Goal: Task Accomplishment & Management: Use online tool/utility

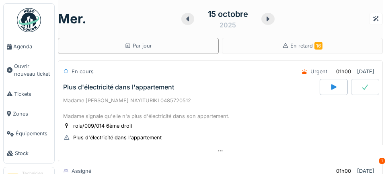
scroll to position [382, 0]
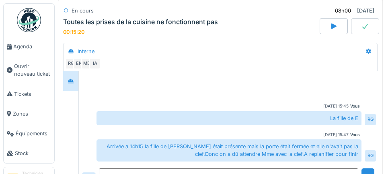
click at [27, 44] on span "Agenda" at bounding box center [32, 47] width 38 height 8
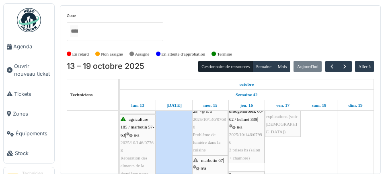
scroll to position [69, 0]
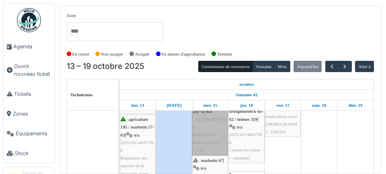
click at [217, 130] on link "gramme 13-25 | n/a 2025/10/146/07686 Problème de lumière dans la cuisine" at bounding box center [210, 127] width 36 height 56
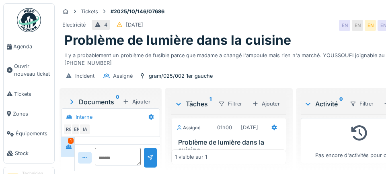
scroll to position [39, 0]
click at [275, 125] on icon at bounding box center [274, 127] width 6 height 5
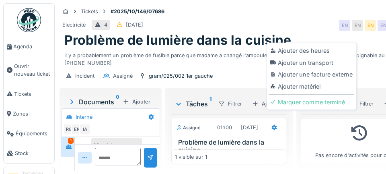
click at [322, 65] on div "Ajouter un transport" at bounding box center [312, 63] width 86 height 12
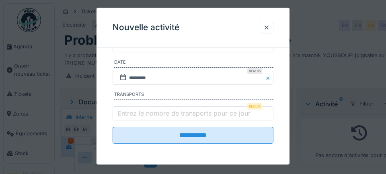
scroll to position [151, 0]
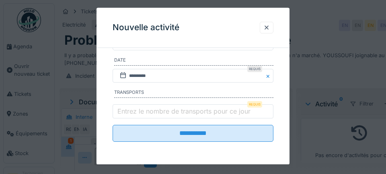
click at [171, 112] on label "Entrez le nombre de transports pour ce jour" at bounding box center [184, 111] width 136 height 10
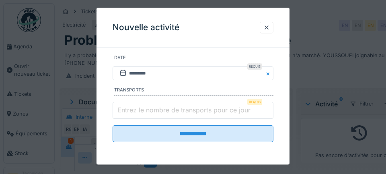
click at [171, 112] on input "Entrez le nombre de transports pour ce jour" at bounding box center [193, 110] width 161 height 17
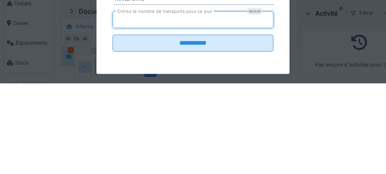
type input "*"
click at [113, 126] on input "**********" at bounding box center [193, 134] width 161 height 17
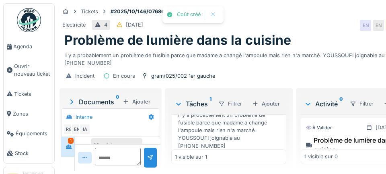
scroll to position [54, 0]
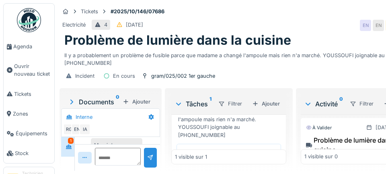
click at [235, 149] on div "Début" at bounding box center [229, 152] width 105 height 17
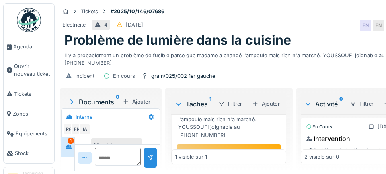
click at [26, 43] on span "Agenda" at bounding box center [32, 47] width 38 height 8
click at [28, 44] on span "Agenda" at bounding box center [32, 47] width 38 height 8
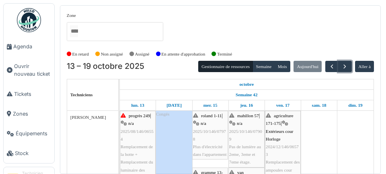
click at [343, 67] on span "button" at bounding box center [345, 66] width 7 height 7
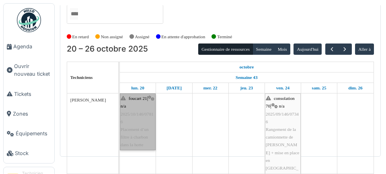
click at [137, 128] on link "foucart 21 | n/a 2025/10/146/07816 Placement d’un filtre à charbon dans la hotte" at bounding box center [138, 121] width 36 height 56
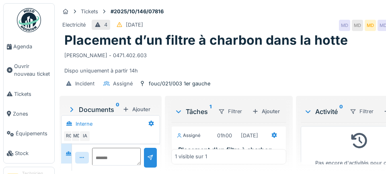
click at [37, 49] on span "Agenda" at bounding box center [32, 47] width 38 height 8
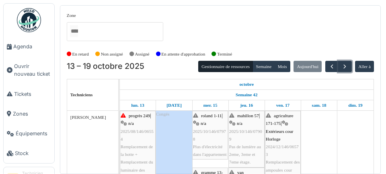
click at [347, 66] on span "button" at bounding box center [345, 66] width 7 height 7
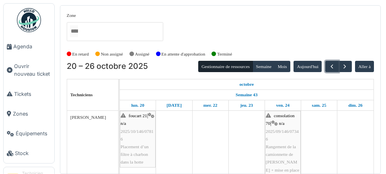
click at [329, 65] on span "button" at bounding box center [332, 66] width 7 height 7
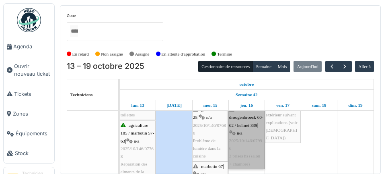
click at [248, 150] on link "van droogenbroeck 60-62 / helmet 339 | n/a 2025/10/146/07996 3 prises hs (salon…" at bounding box center [247, 137] width 36 height 64
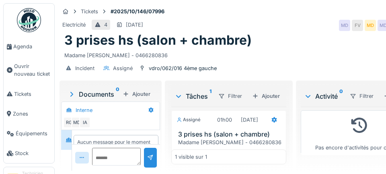
click at [38, 56] on link "Agenda" at bounding box center [29, 47] width 51 height 20
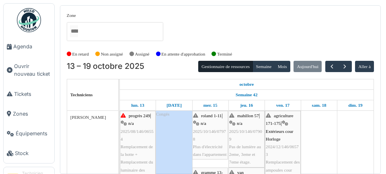
click at [22, 49] on span "Agenda" at bounding box center [32, 47] width 38 height 8
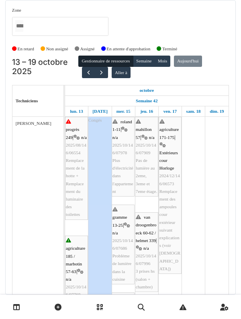
click at [233, 11] on div "Zone agriculture 169 / haecht 662-664 agriculture 171-175 agriculture 177 / mar…" at bounding box center [120, 147] width 231 height 295
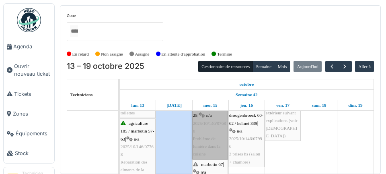
click at [216, 147] on link "gramme 13-25 | n/a 2025/10/146/07686 Problème de lumière dans la cuisine" at bounding box center [210, 131] width 36 height 56
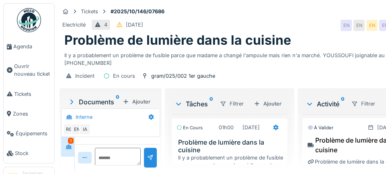
scroll to position [39, 0]
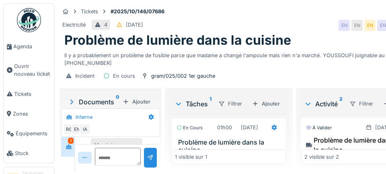
click at [227, 154] on h3 "Problème de lumière dans la cuisine" at bounding box center [230, 145] width 105 height 15
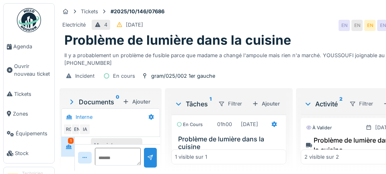
click at [232, 135] on h3 "Problème de lumière dans la cuisine" at bounding box center [230, 142] width 105 height 15
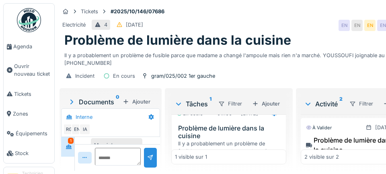
scroll to position [0, 0]
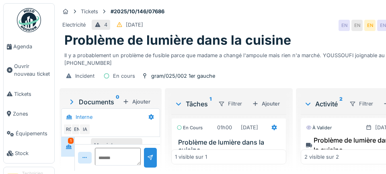
click at [242, 138] on h3 "Problème de lumière dans la cuisine" at bounding box center [230, 145] width 105 height 15
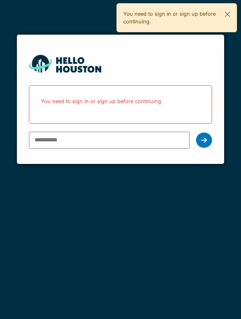
click at [79, 140] on input "email" at bounding box center [109, 140] width 161 height 17
type input "**********"
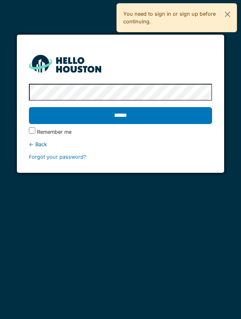
click at [140, 118] on input "******" at bounding box center [121, 115] width 184 height 17
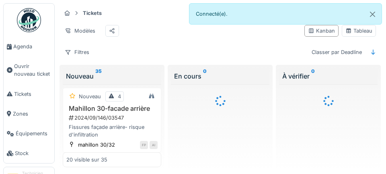
click at [14, 48] on span "Agenda" at bounding box center [32, 47] width 38 height 8
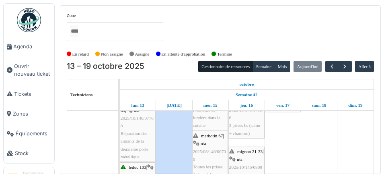
scroll to position [93, 0]
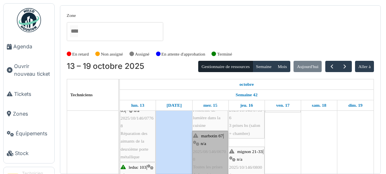
click at [215, 155] on link "marbotin 67 | n/a 2025/08/146/06700 Toutes les prises de la cuisine ne fonction…" at bounding box center [210, 159] width 36 height 56
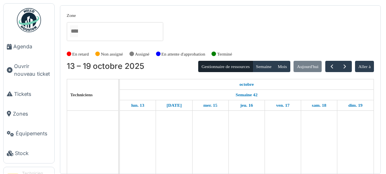
scroll to position [46, 0]
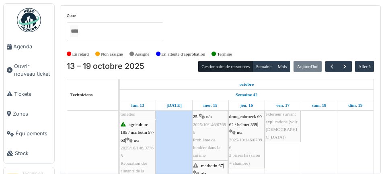
scroll to position [64, 0]
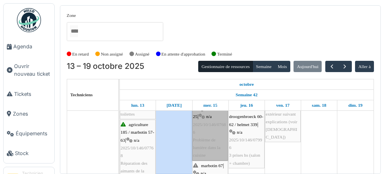
click at [218, 138] on link "gramme 13-25 | n/a 2025/10/146/07686 Problème de lumière dans la cuisine" at bounding box center [210, 132] width 36 height 56
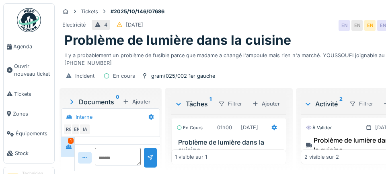
scroll to position [39, 0]
click at [268, 133] on div at bounding box center [275, 128] width 14 height 12
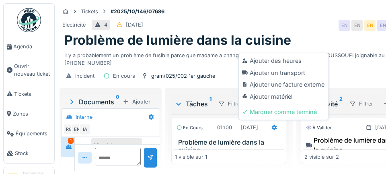
click at [291, 100] on div "Ajouter matériel" at bounding box center [284, 97] width 86 height 12
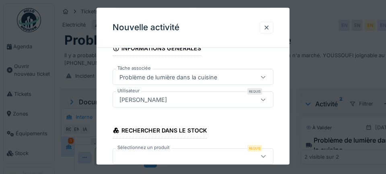
scroll to position [77, 0]
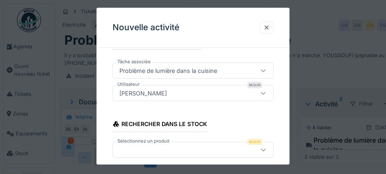
click at [157, 147] on div at bounding box center [182, 149] width 132 height 9
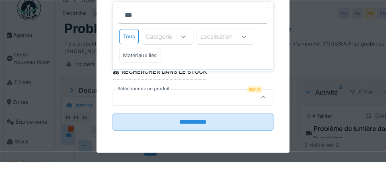
scroll to position [5, 0]
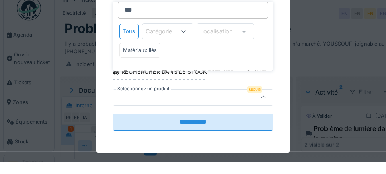
type input "******"
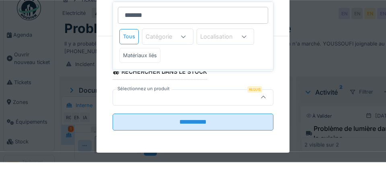
scroll to position [42, 0]
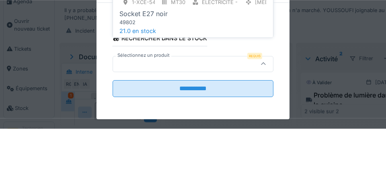
click at [155, 78] on span "21.0 en stock" at bounding box center [138, 75] width 37 height 7
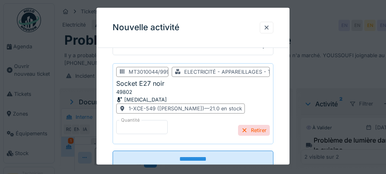
scroll to position [186, 0]
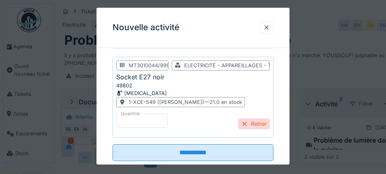
click at [187, 155] on input "**********" at bounding box center [193, 152] width 161 height 17
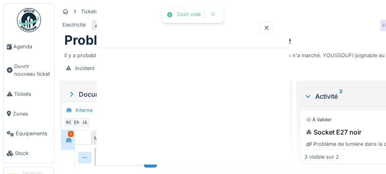
scroll to position [0, 0]
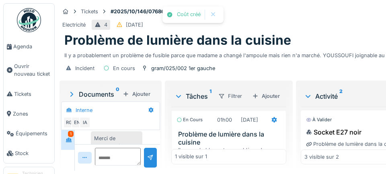
click at [271, 122] on icon at bounding box center [274, 119] width 6 height 5
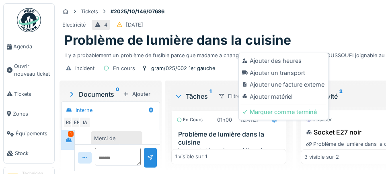
click at [275, 100] on div "Ajouter matériel" at bounding box center [284, 97] width 86 height 12
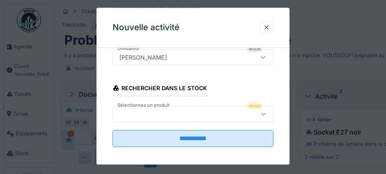
scroll to position [114, 0]
click at [146, 117] on div at bounding box center [182, 113] width 132 height 9
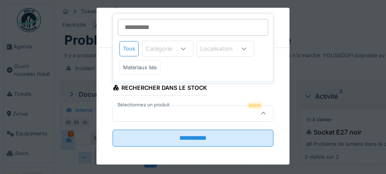
scroll to position [118, 0]
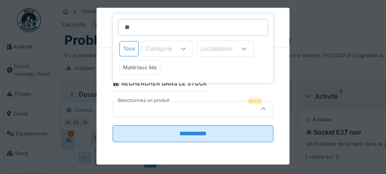
type input "***"
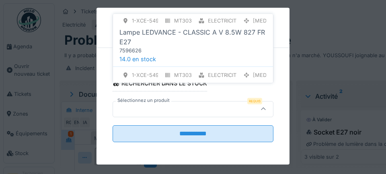
scroll to position [161, 0]
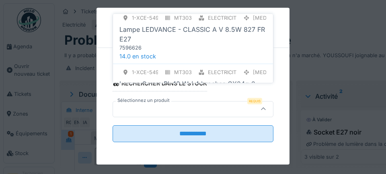
click at [218, 33] on div "Lampe LEDVANCE - CLASSIC A V 8.5W 827 FR E27" at bounding box center [193, 34] width 147 height 19
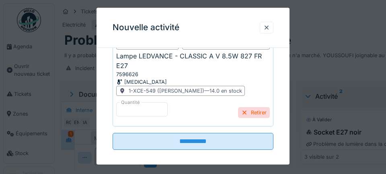
scroll to position [215, 0]
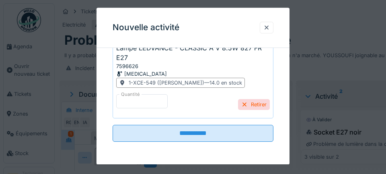
click at [199, 135] on input "**********" at bounding box center [193, 133] width 161 height 17
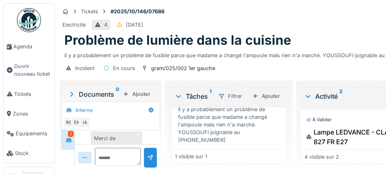
scroll to position [54, 0]
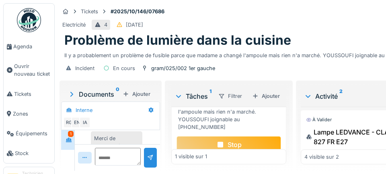
click at [232, 148] on div "Stop" at bounding box center [229, 144] width 105 height 17
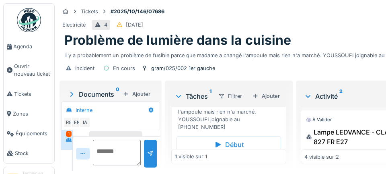
click at [116, 165] on textarea at bounding box center [117, 153] width 48 height 26
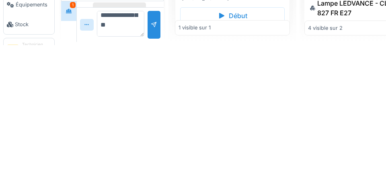
scroll to position [48, 0]
type textarea "**********"
click at [153, 158] on div at bounding box center [154, 154] width 13 height 28
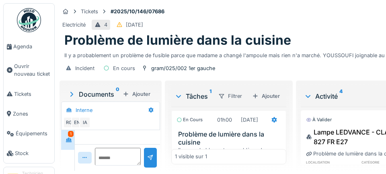
scroll to position [90, 0]
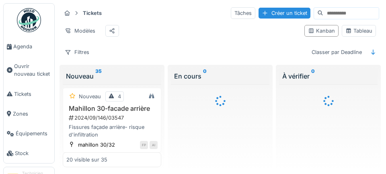
click at [25, 47] on span "Agenda" at bounding box center [32, 47] width 38 height 8
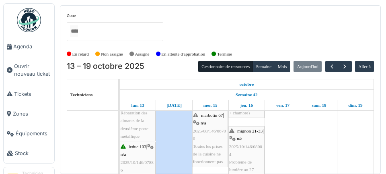
scroll to position [114, 0]
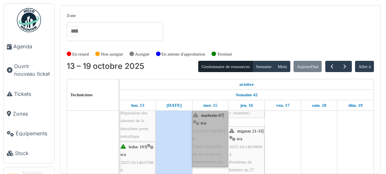
click at [213, 138] on link "marbotin 67 | n/a 2025/08/146/06700 Toutes les prises de la cuisine ne fonction…" at bounding box center [210, 138] width 36 height 56
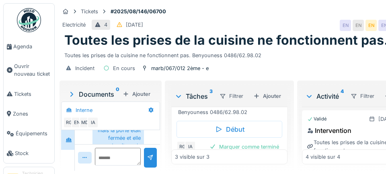
scroll to position [53, 0]
click at [240, 138] on div "Début" at bounding box center [230, 129] width 106 height 17
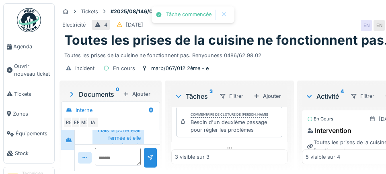
scroll to position [0, 0]
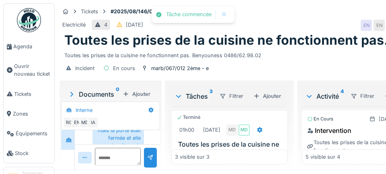
click at [263, 130] on icon at bounding box center [260, 129] width 6 height 5
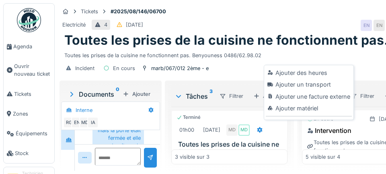
click at [320, 79] on div "Ajouter un transport" at bounding box center [309, 84] width 86 height 12
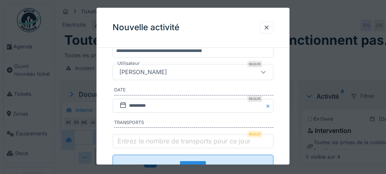
scroll to position [132, 0]
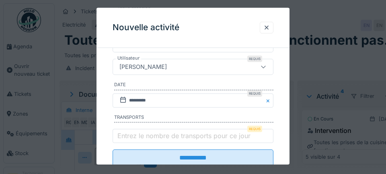
click at [162, 136] on label "Entrez le nombre de transports pour ce jour" at bounding box center [184, 136] width 136 height 10
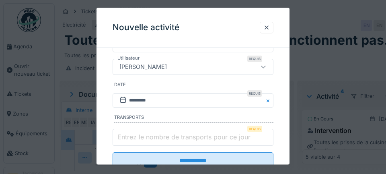
click at [162, 136] on input "Entrez le nombre de transports pour ce jour" at bounding box center [193, 137] width 161 height 17
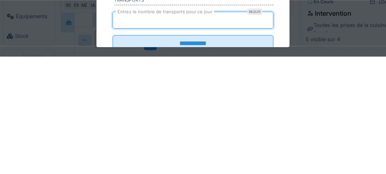
type input "*"
click at [113, 153] on input "**********" at bounding box center [193, 161] width 161 height 17
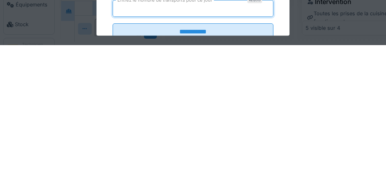
scroll to position [5, 0]
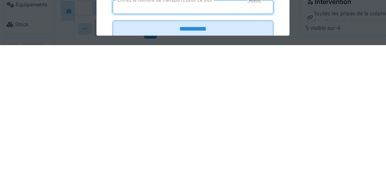
click at [205, 157] on input "**********" at bounding box center [193, 157] width 161 height 17
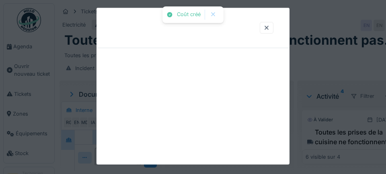
click at [201, 151] on div at bounding box center [193, 86] width 193 height 157
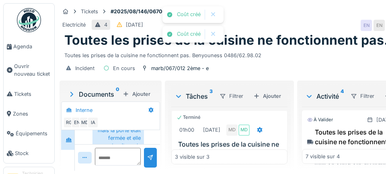
scroll to position [0, 0]
click at [25, 47] on span "Agenda" at bounding box center [32, 47] width 38 height 8
